Goal: Task Accomplishment & Management: Complete application form

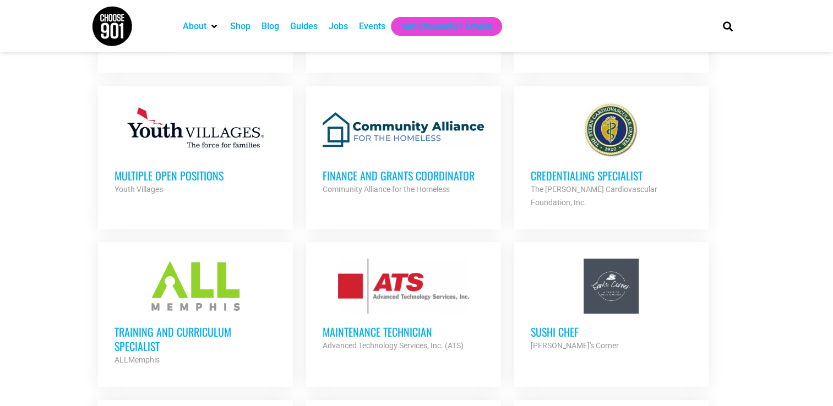
scroll to position [587, 0]
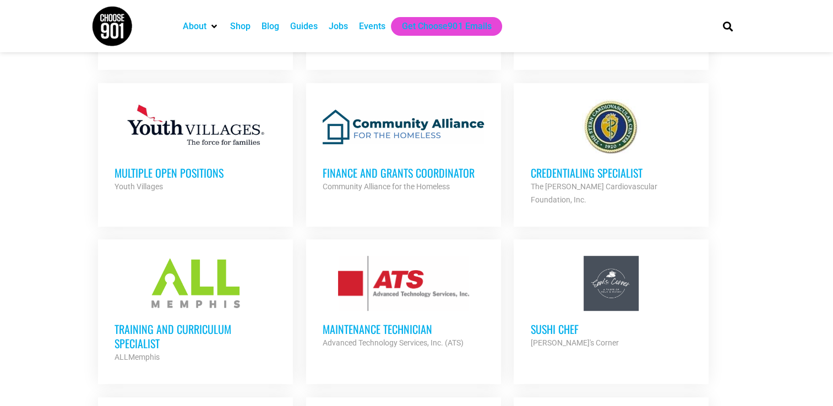
click at [632, 175] on h3 "Credentialing Specialist" at bounding box center [611, 173] width 162 height 14
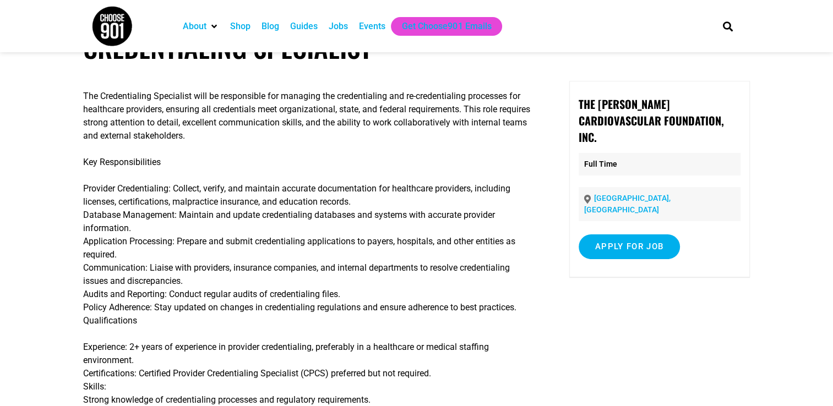
scroll to position [41, 0]
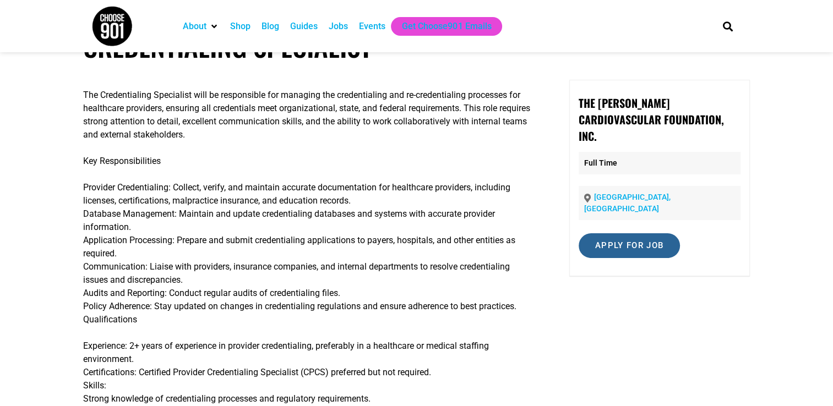
click at [643, 233] on input "Apply for job" at bounding box center [628, 245] width 101 height 25
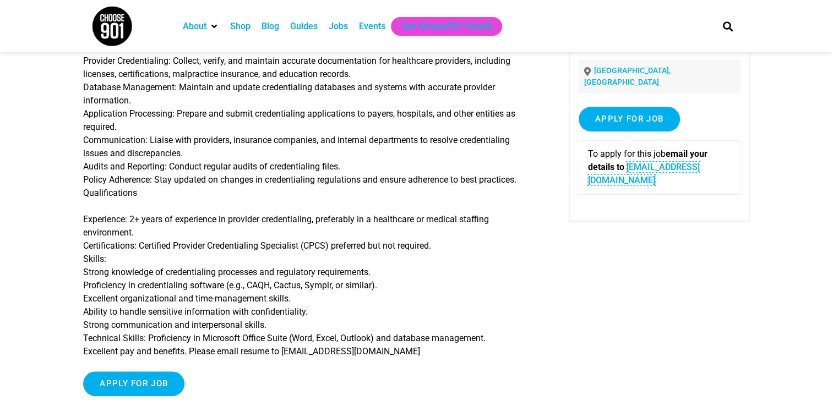
scroll to position [170, 0]
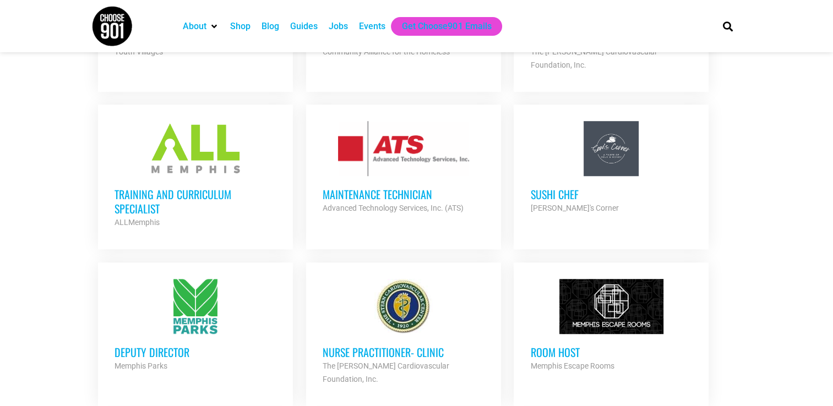
scroll to position [723, 0]
click at [204, 187] on h3 "Training and Curriculum Specialist" at bounding box center [195, 201] width 162 height 29
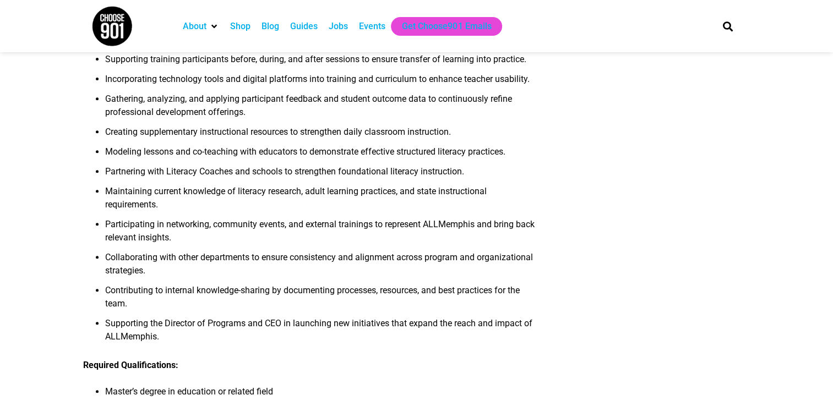
scroll to position [572, 0]
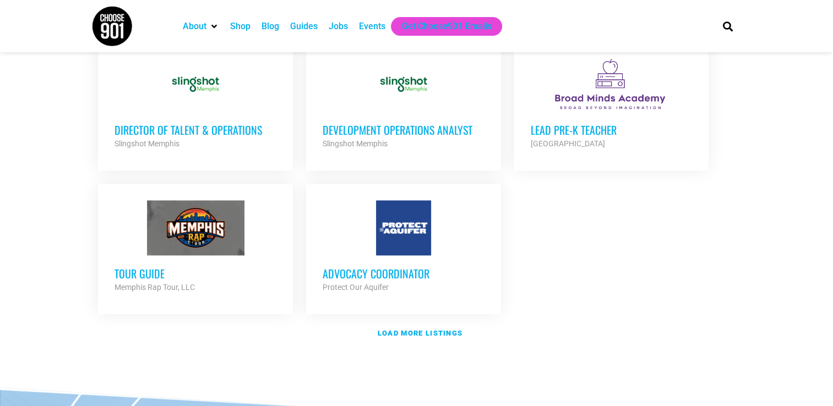
scroll to position [1312, 0]
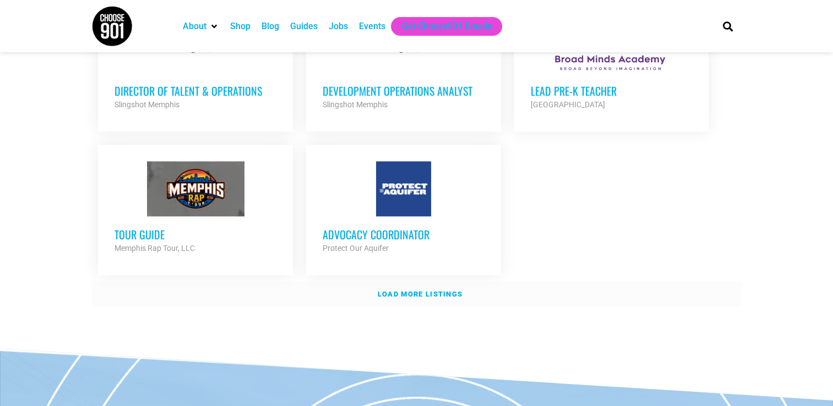
click at [396, 290] on strong "Load more listings" at bounding box center [420, 294] width 85 height 8
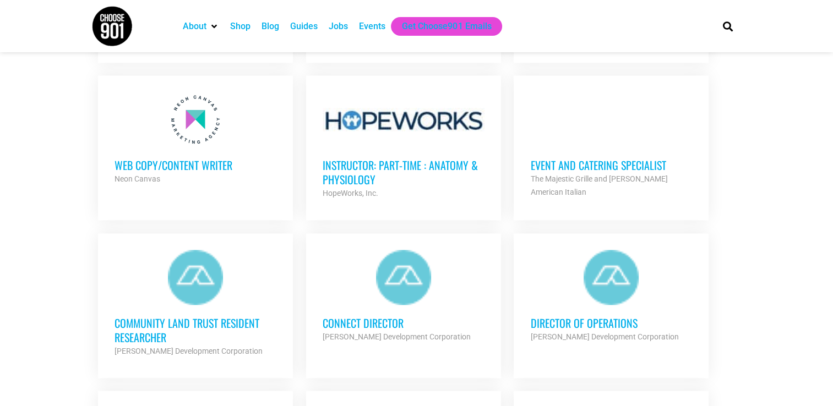
scroll to position [1540, 0]
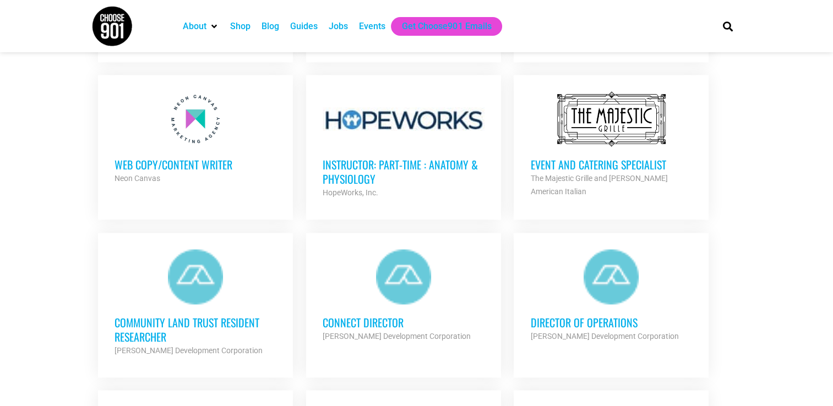
click at [216, 157] on h3 "Web Copy/Content Writer" at bounding box center [195, 164] width 162 height 14
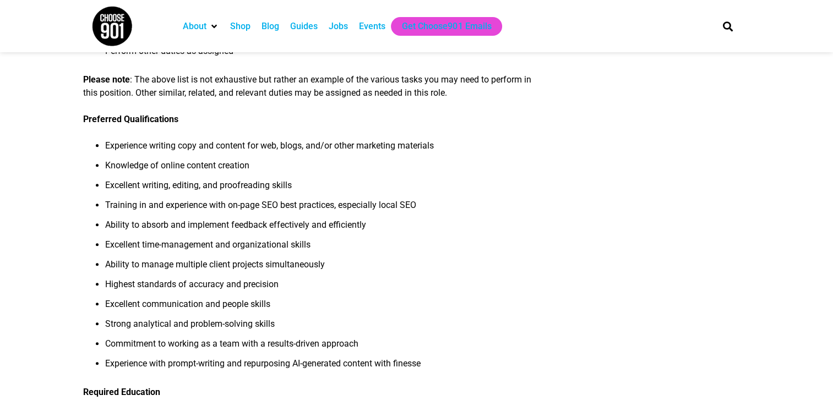
scroll to position [316, 0]
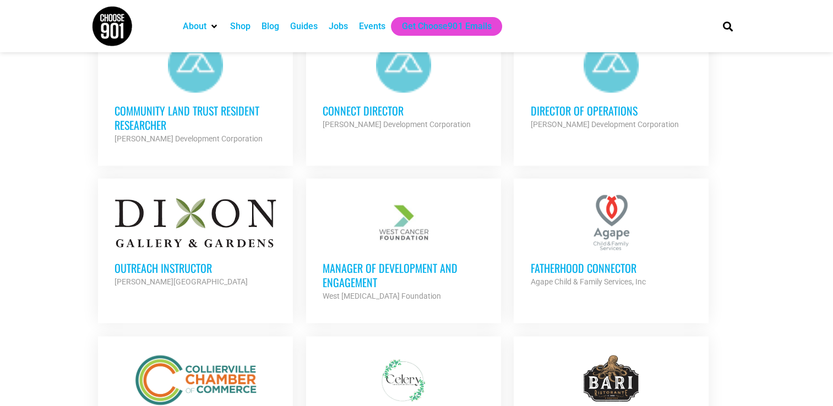
scroll to position [1753, 0]
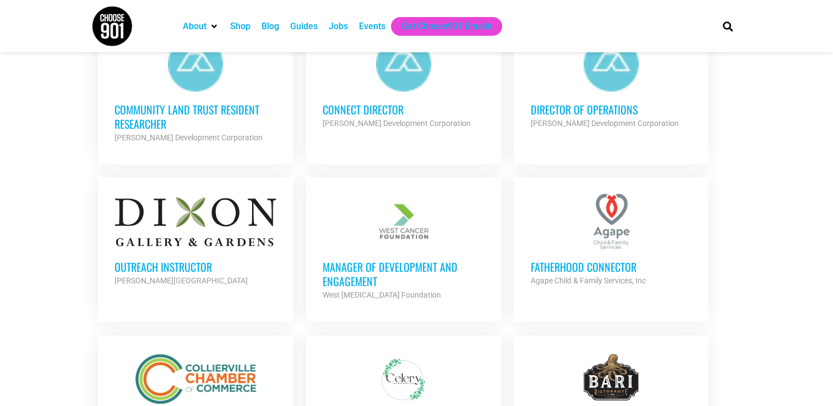
click at [192, 260] on h3 "Outreach Instructor" at bounding box center [195, 267] width 162 height 14
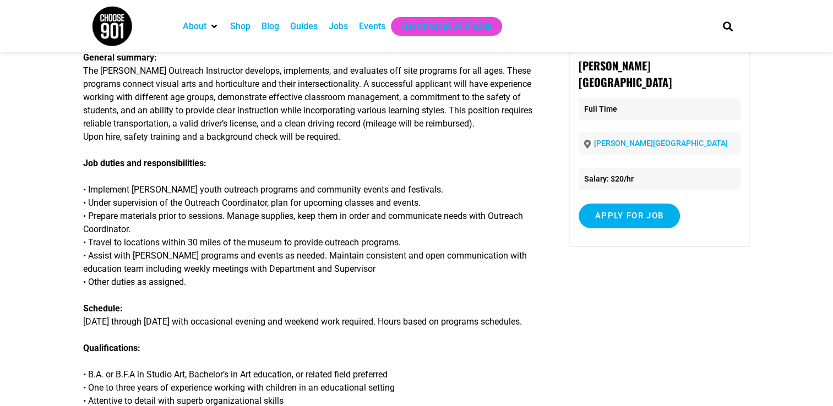
scroll to position [77, 0]
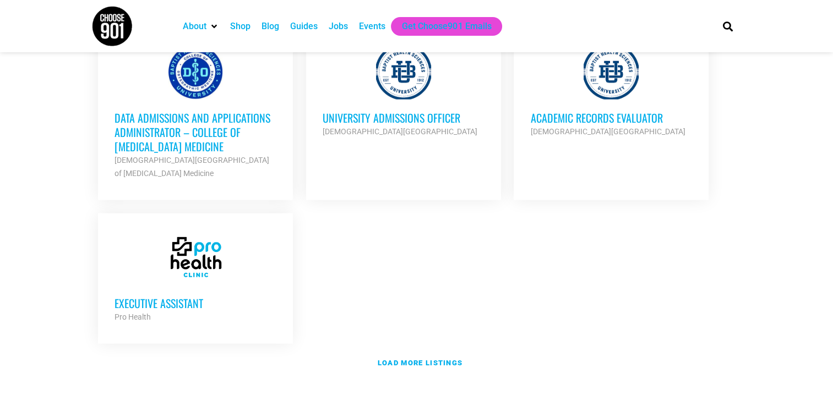
scroll to position [2382, 0]
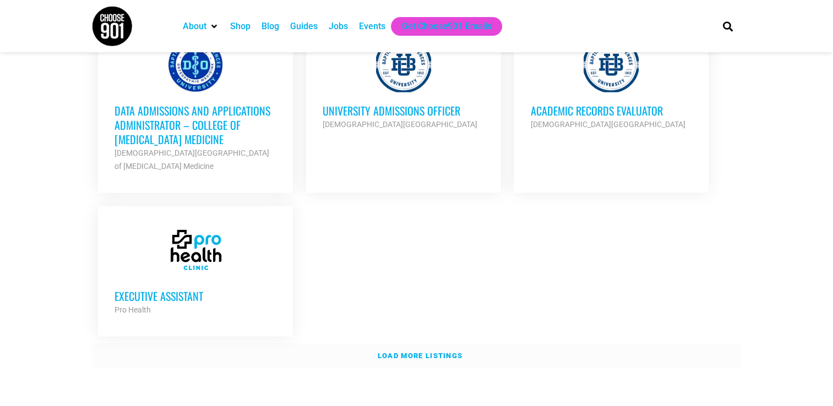
click at [407, 343] on link "Load more listings" at bounding box center [416, 355] width 649 height 25
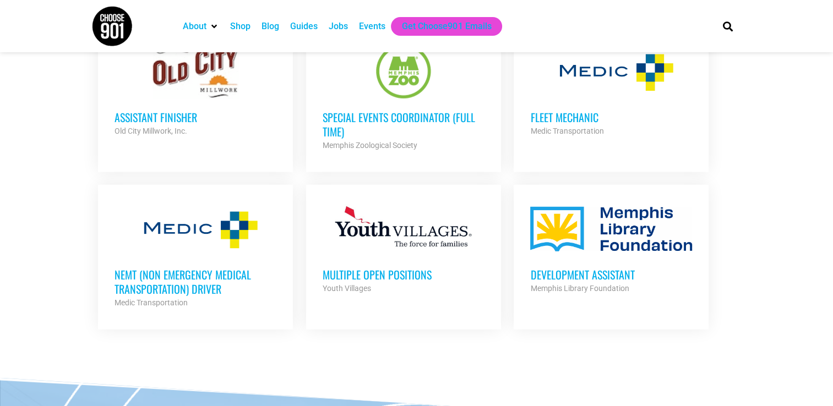
scroll to position [3007, 0]
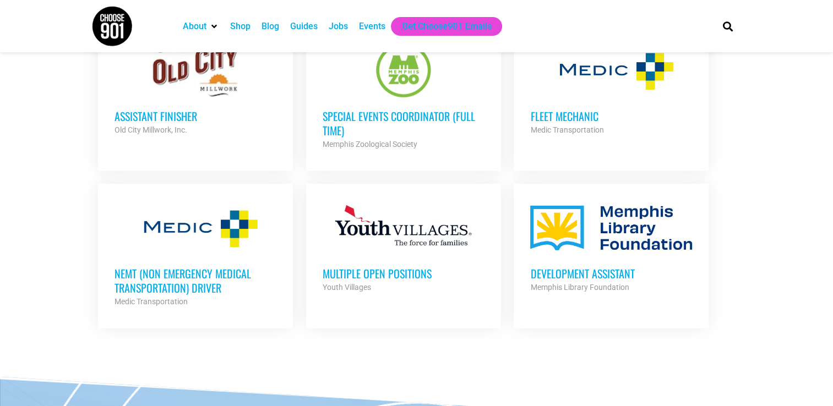
click at [598, 266] on h3 "Development Assistant" at bounding box center [611, 273] width 162 height 14
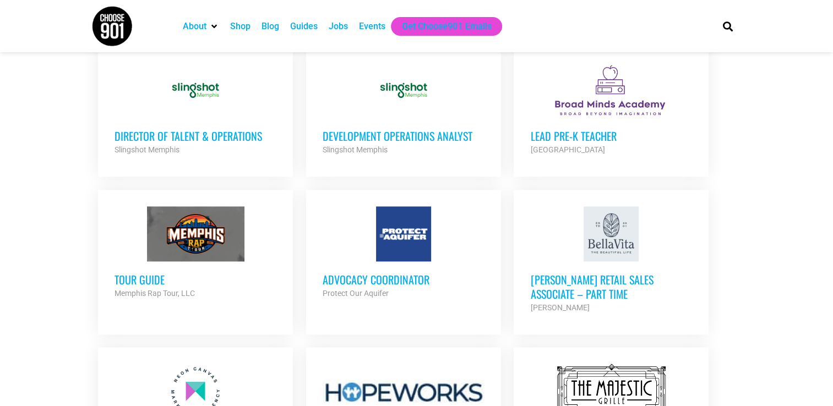
scroll to position [1265, 0]
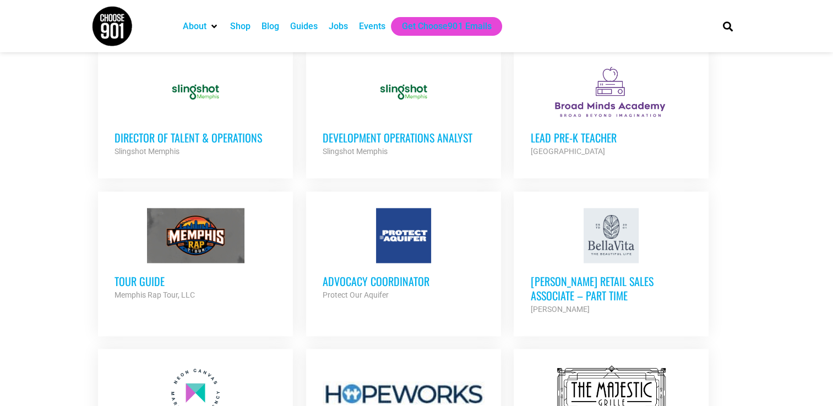
click at [359, 263] on div "Advocacy Coordinator Protect Our Aquifer Partner Org" at bounding box center [404, 282] width 162 height 39
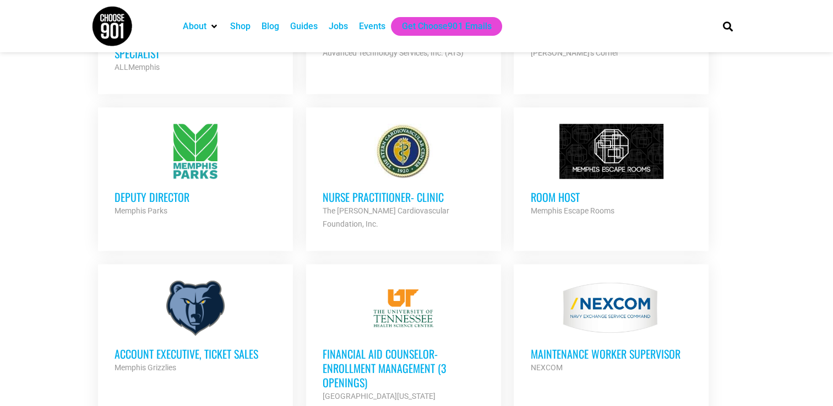
scroll to position [896, 0]
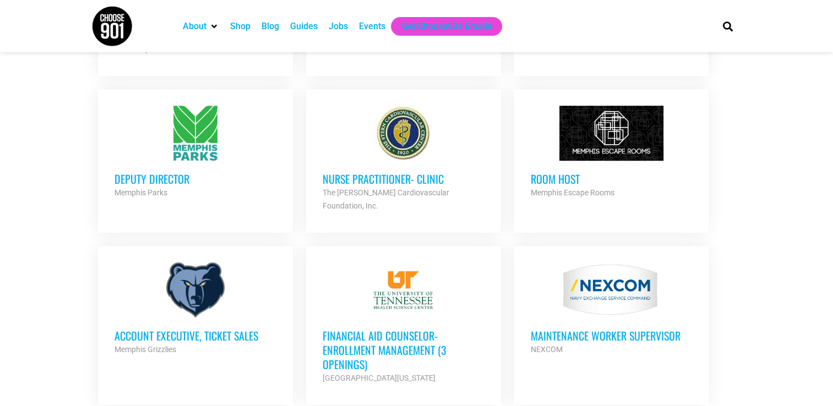
click at [215, 329] on h3 "Account Executive, Ticket Sales" at bounding box center [195, 336] width 162 height 14
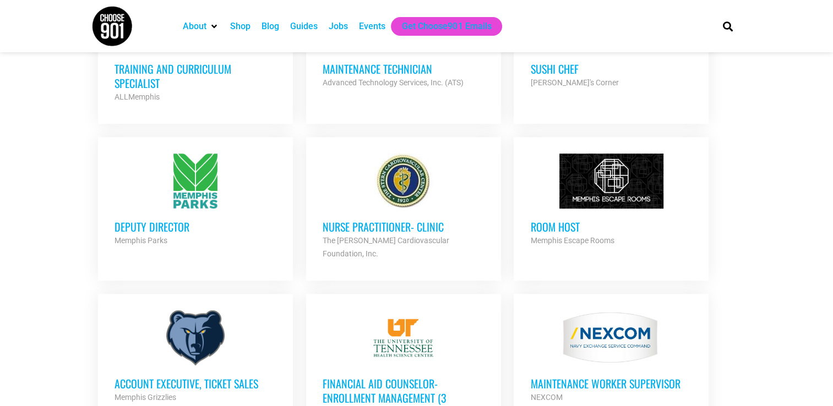
scroll to position [769, 0]
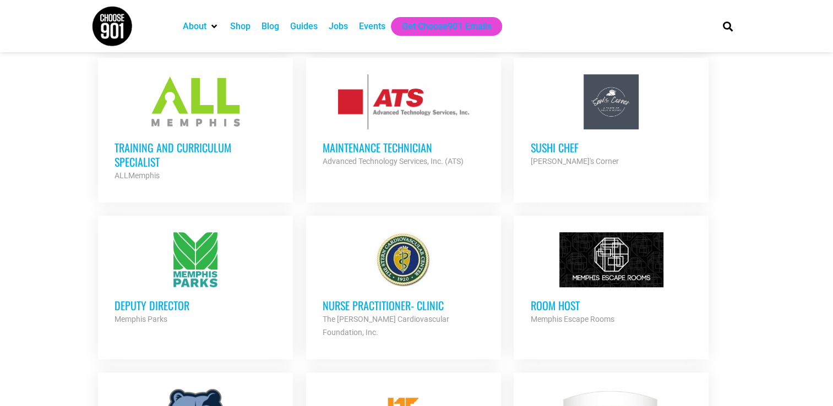
click at [190, 298] on h3 "Deputy Director" at bounding box center [195, 305] width 162 height 14
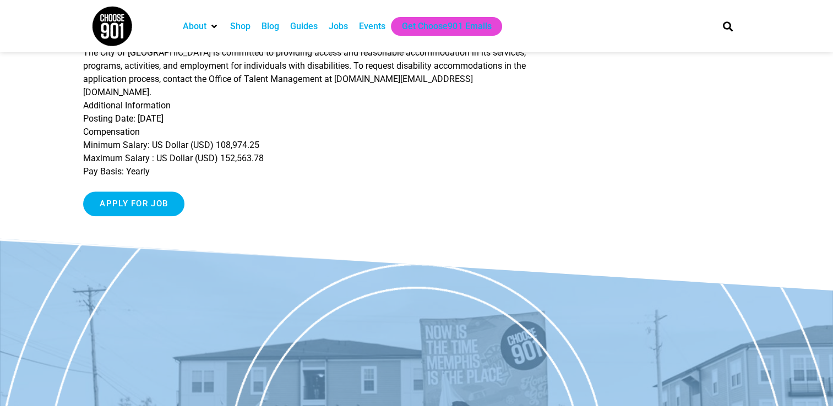
scroll to position [585, 0]
